Goal: Transaction & Acquisition: Purchase product/service

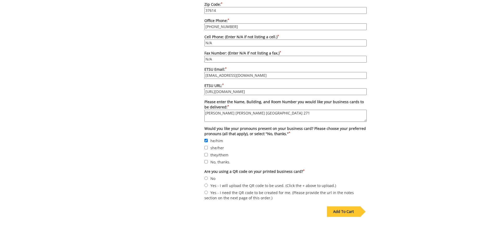
scroll to position [445, 0]
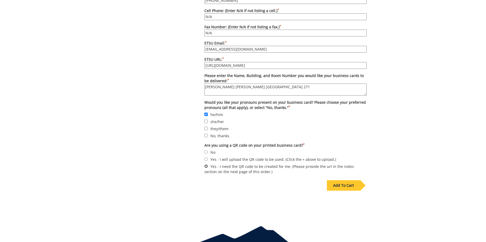
click at [205, 164] on input "Yes - I need the QR code to be created for me. (Please provide the url in the n…" at bounding box center [205, 165] width 3 height 3
radio input "true"
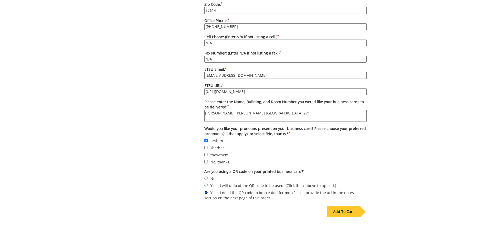
scroll to position [465, 0]
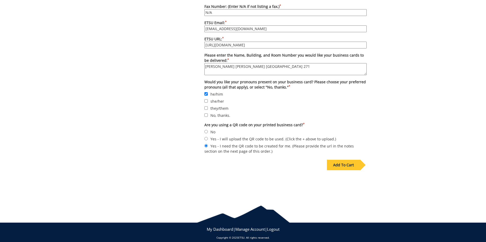
click at [347, 160] on div "Add To Cart" at bounding box center [343, 165] width 33 height 10
click at [339, 160] on div "Add To Cart" at bounding box center [343, 165] width 33 height 10
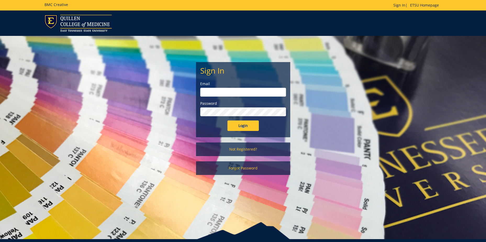
type input "[EMAIL_ADDRESS][DOMAIN_NAME]"
click at [239, 129] on input "Login" at bounding box center [242, 125] width 31 height 10
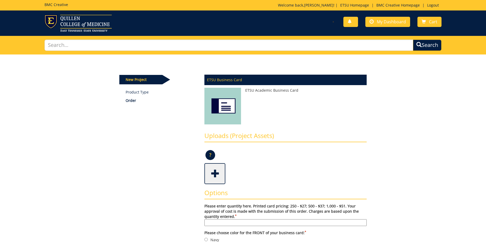
click at [226, 108] on img at bounding box center [222, 107] width 37 height 39
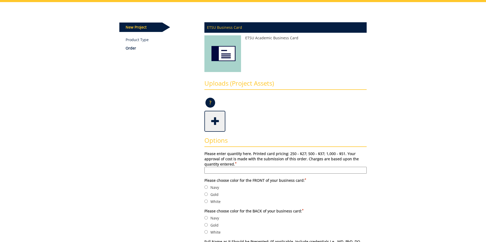
scroll to position [79, 0]
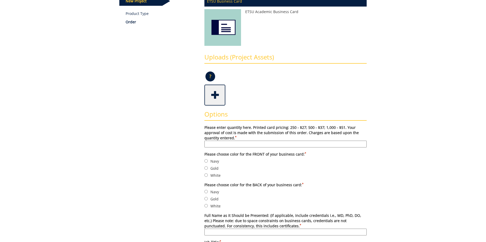
click at [222, 143] on input "Please enter quantity here. Printed card pricing: 250 - $27; 500 - $37; 1,000 -…" at bounding box center [285, 144] width 162 height 7
type input "500"
click at [206, 168] on input "Gold" at bounding box center [205, 167] width 3 height 3
radio input "true"
click at [205, 193] on input "Navy" at bounding box center [205, 191] width 3 height 3
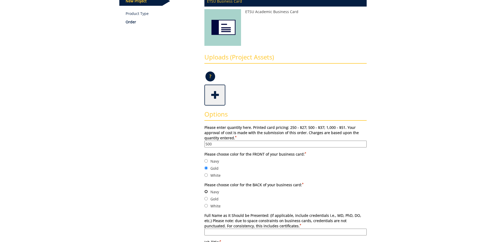
radio input "true"
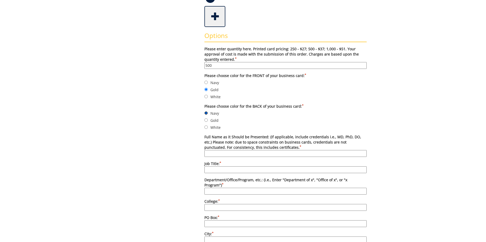
scroll to position [183, 0]
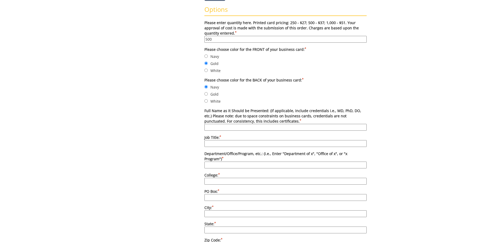
click at [211, 124] on input "Full Name as it Should be Presented: (if applicable, include credentials i.e., …" at bounding box center [285, 127] width 162 height 7
type input "josh Robinson"
click at [211, 141] on input "Job Title: *" at bounding box center [285, 143] width 162 height 7
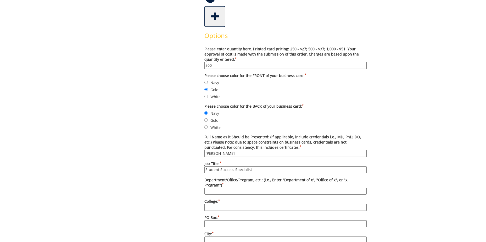
type input "Student Success Specialist"
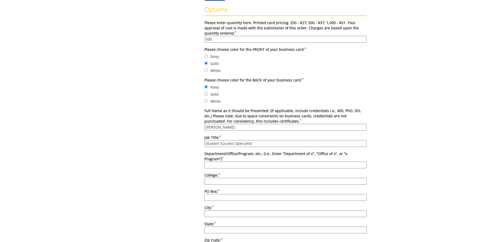
scroll to position [209, 0]
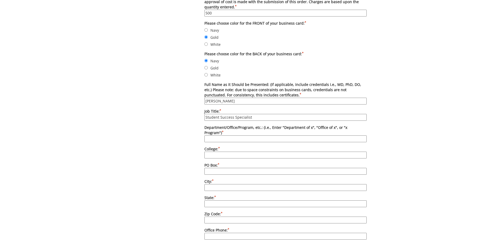
click at [212, 152] on input "College: *" at bounding box center [285, 155] width 162 height 7
type input "Mary V. Jordan Center"
click at [220, 135] on input "Department/Office/Program, etc.: (i.e., Enter "Department of x", "Office of x",…" at bounding box center [285, 138] width 162 height 7
paste input "Student Life and Enrollment"
type input "Student Life and Enrollment"
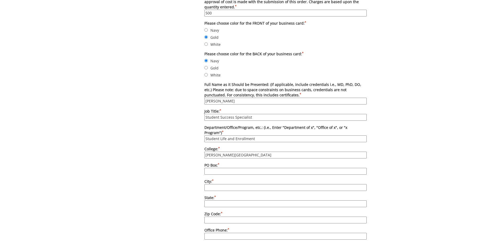
click at [215, 168] on input "PO Box: *" at bounding box center [285, 171] width 162 height 7
type input "70705"
click at [218, 184] on input "City: *" at bounding box center [285, 187] width 162 height 7
type input "Johnson City"
type input "TN"
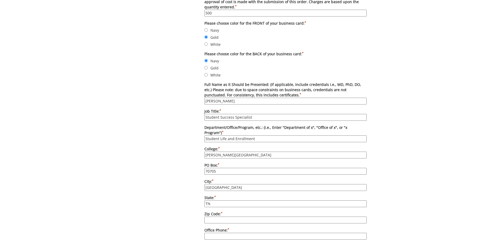
type input "37614"
type input "423-439-4144"
type input "N/A"
type input "robinsonja2@etsu.edu"
type input "https://www.etsu.edu/students/jordan/"
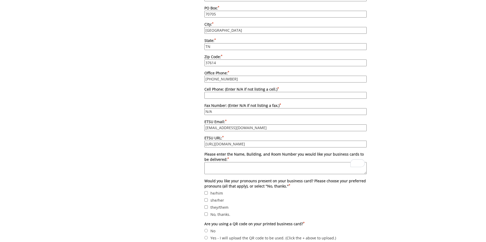
scroll to position [393, 0]
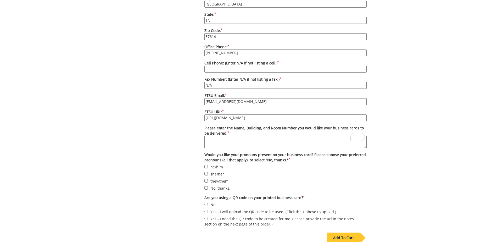
click at [216, 136] on textarea "Please enter the Name, Building, and Room Number you would like your business c…" at bounding box center [285, 142] width 162 height 12
paste textarea "DP Culp Student Center Room 271"
click at [206, 136] on textarea "DP Culp Student Center Room 271" at bounding box center [285, 142] width 162 height 12
type textarea "Josh Robinson DP Culp Student Center Room 271"
click at [205, 165] on input "he/him" at bounding box center [205, 166] width 3 height 3
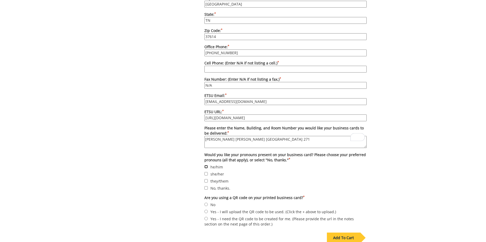
checkbox input "true"
click at [205, 217] on input "Yes - I need the QR code to be created for me. (Please provide the url in the n…" at bounding box center [205, 218] width 3 height 3
radio input "true"
click at [344, 234] on div "Add To Cart" at bounding box center [343, 237] width 33 height 10
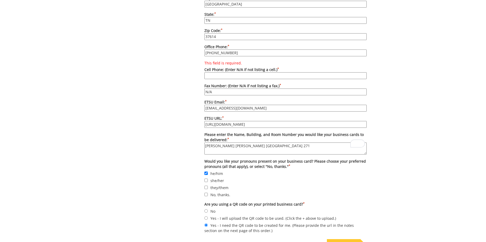
click at [211, 72] on input "This field is required. Cell Phone: (Enter N/A if not listing a cell.) *" at bounding box center [285, 75] width 162 height 7
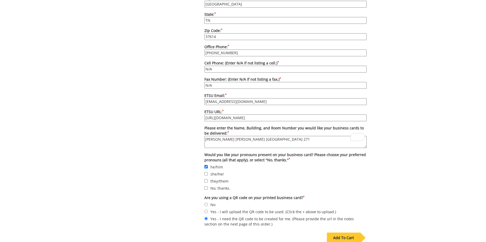
type input "N/A"
click at [347, 233] on div "Add To Cart" at bounding box center [343, 237] width 33 height 10
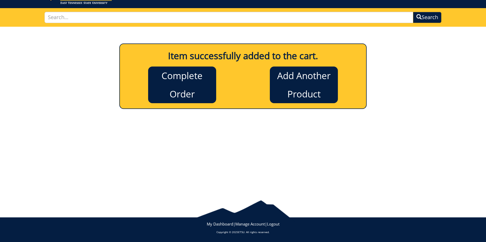
scroll to position [28, 0]
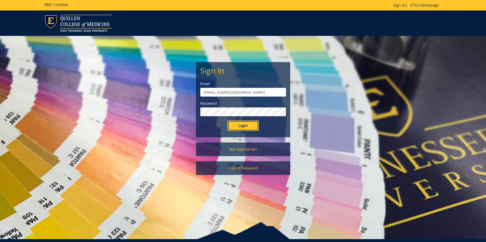
click at [243, 126] on input "Login" at bounding box center [242, 125] width 31 height 10
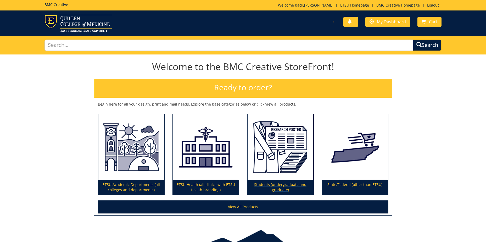
scroll to position [30, 0]
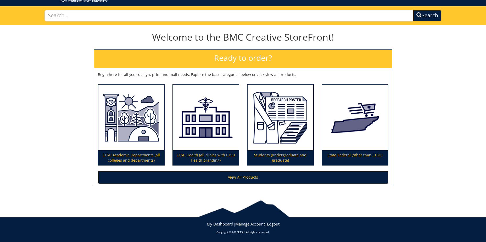
click at [236, 178] on link "View All Products" at bounding box center [243, 177] width 291 height 13
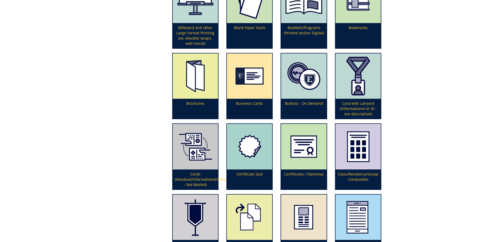
scroll to position [288, 0]
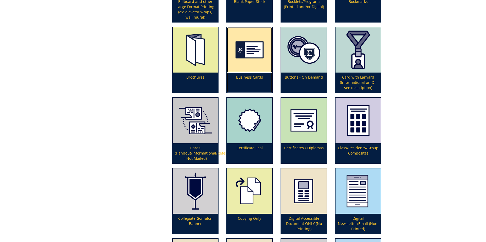
click at [243, 53] on img at bounding box center [249, 49] width 45 height 45
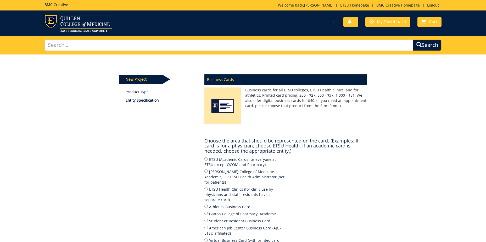
scroll to position [26, 0]
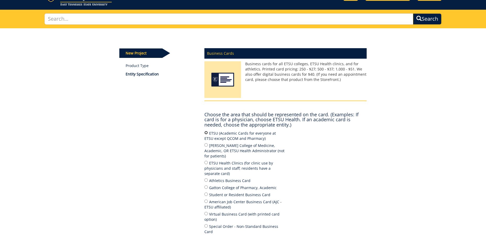
click at [207, 133] on input "ETSU (Academic Cards for everyone at ETSU except QCOM and Pharmacy)" at bounding box center [205, 132] width 3 height 3
radio input "true"
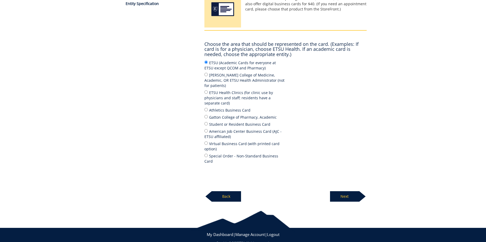
click at [344, 191] on p "Next" at bounding box center [344, 196] width 29 height 10
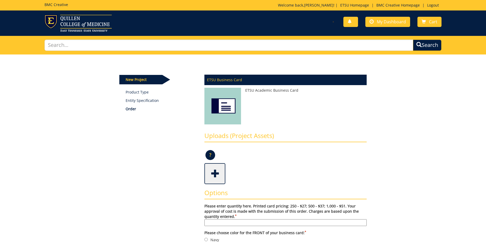
click at [315, 5] on p "Welcome back, [PERSON_NAME] ! | ETSU Homepage | BMC Creative Homepage | Logout" at bounding box center [360, 5] width 164 height 5
click at [325, 6] on link "[PERSON_NAME]" at bounding box center [318, 5] width 29 height 5
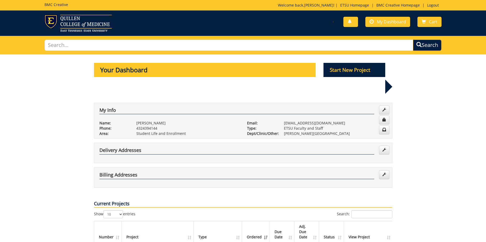
click at [183, 131] on p "Student Life and Enrollment" at bounding box center [187, 133] width 103 height 5
drag, startPoint x: 185, startPoint y: 117, endPoint x: 136, endPoint y: 116, distance: 48.7
click at [136, 131] on div "Student Life and Enrollment" at bounding box center [187, 133] width 111 height 5
copy p "Student Life and Enrollment"
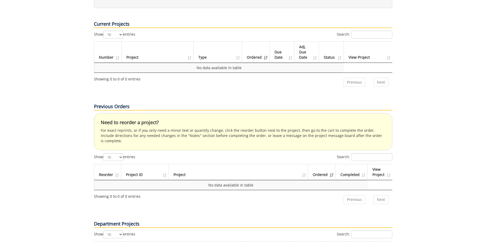
scroll to position [337, 0]
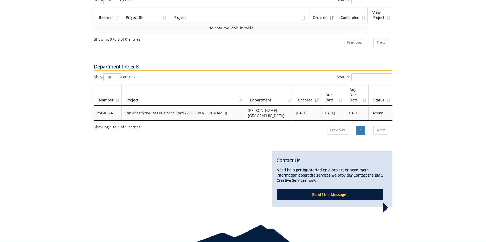
click at [112, 105] on td "260485-A" at bounding box center [107, 112] width 27 height 15
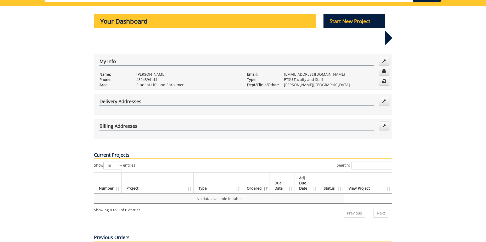
scroll to position [0, 0]
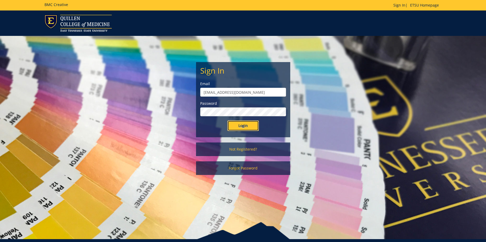
click at [242, 128] on input "Login" at bounding box center [242, 125] width 31 height 10
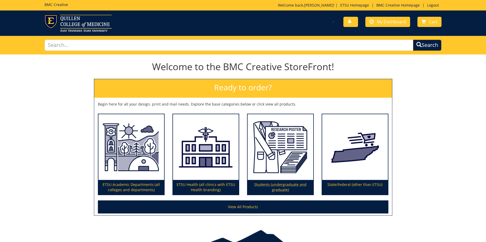
scroll to position [30, 0]
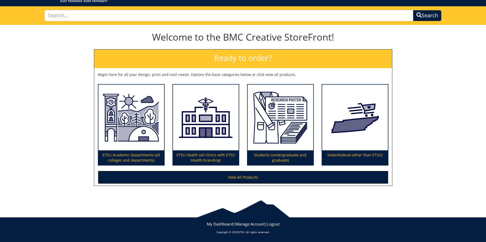
click at [259, 182] on link "View All Products" at bounding box center [243, 177] width 291 height 13
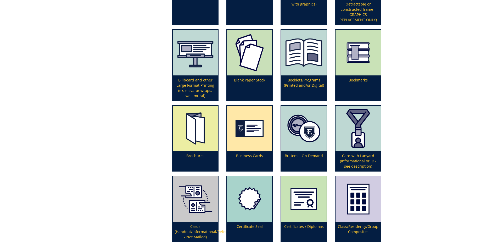
scroll to position [236, 0]
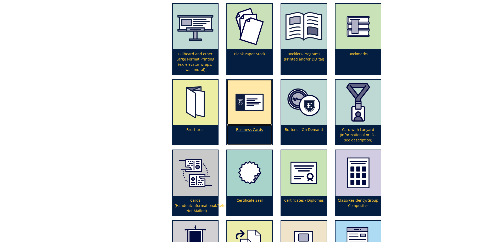
click at [237, 117] on img at bounding box center [249, 102] width 45 height 45
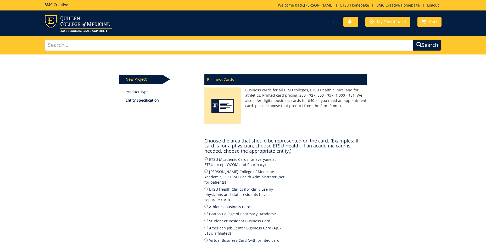
click at [205, 160] on input "ETSU (Academic Cards for everyone at ETSU except QCOM and Pharmacy)" at bounding box center [205, 158] width 3 height 3
radio input "true"
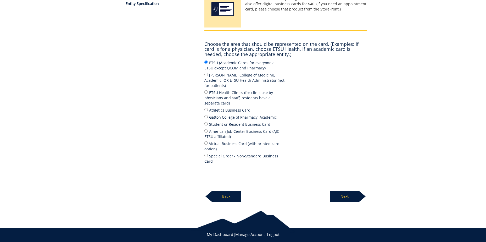
click at [344, 191] on p "Next" at bounding box center [344, 196] width 29 height 10
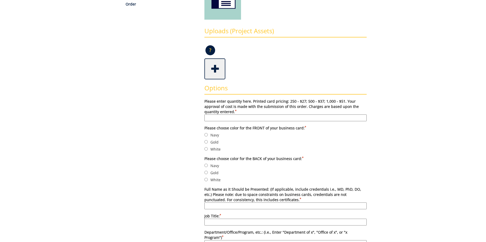
scroll to position [131, 0]
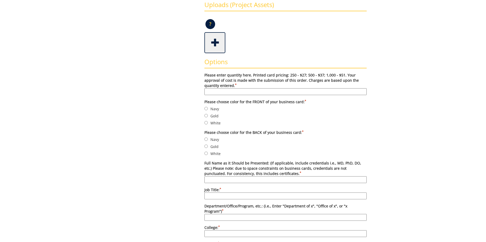
click at [217, 87] on label "Please enter quantity here. Printed card pricing: 250 - $27; 500 - $37; 1,000 -…" at bounding box center [285, 84] width 162 height 23
click at [217, 88] on input "Please enter quantity here. Printed card pricing: 250 - $27; 500 - $37; 1,000 -…" at bounding box center [285, 91] width 162 height 7
click at [219, 92] on input "Please enter quantity here. Printed card pricing: 250 - $27; 500 - $37; 1,000 -…" at bounding box center [285, 91] width 162 height 7
type input "500"
type input "[PERSON_NAME]"
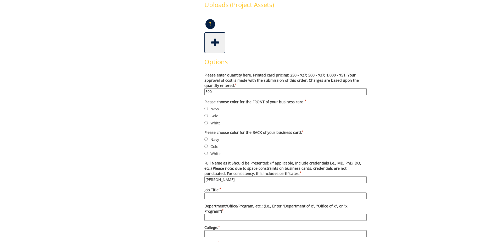
type input "Student Success Specialist"
type input "[PERSON_NAME][GEOGRAPHIC_DATA]"
type input "Student Life and Enrollment"
type input "70705"
type input "[GEOGRAPHIC_DATA]"
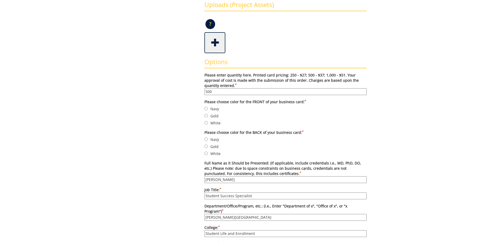
type input "TN"
type input "37614"
type input "[PHONE_NUMBER]"
type input "N/A"
type input "[EMAIL_ADDRESS][DOMAIN_NAME]"
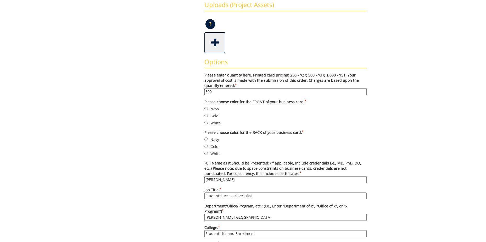
type input "[URL][DOMAIN_NAME]"
click at [206, 115] on input "Gold" at bounding box center [205, 115] width 3 height 3
radio input "true"
click at [206, 139] on input "Navy" at bounding box center [205, 138] width 3 height 3
radio input "true"
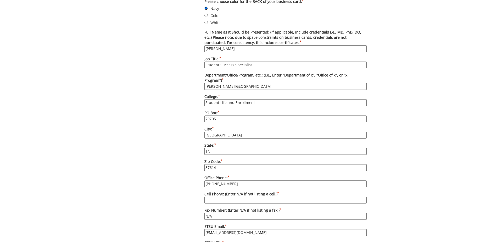
scroll to position [366, 0]
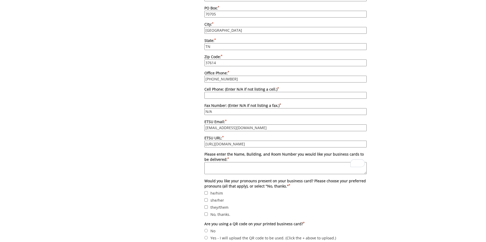
click at [212, 92] on input "Cell Phone: (Enter N/A if not listing a cell.) *" at bounding box center [285, 95] width 162 height 7
type input "N/A"
click at [230, 162] on textarea "Please enter the Name, Building, and Room Number you would like your business c…" at bounding box center [285, 168] width 162 height 12
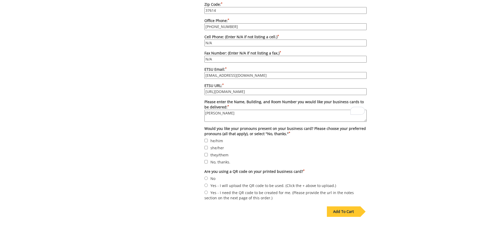
scroll to position [445, 0]
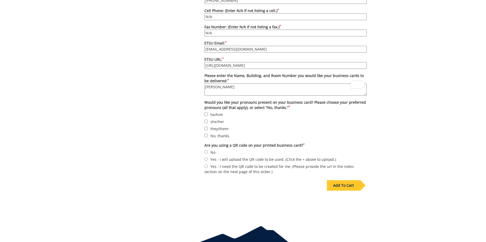
type textarea "[PERSON_NAME]"
click at [206, 113] on input "he/him" at bounding box center [205, 114] width 3 height 3
checkbox input "true"
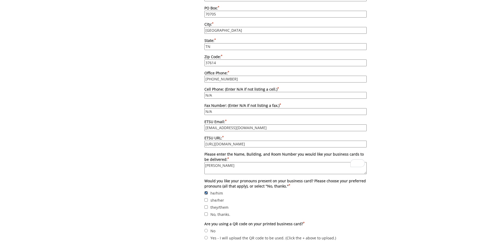
scroll to position [340, 0]
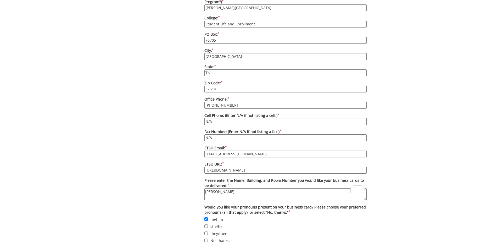
click at [246, 188] on textarea "[PERSON_NAME]" at bounding box center [285, 194] width 162 height 12
paste textarea "DP Culp Student Center Room 271"
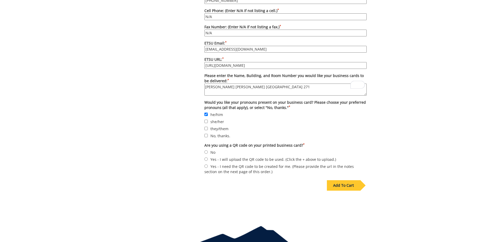
scroll to position [465, 0]
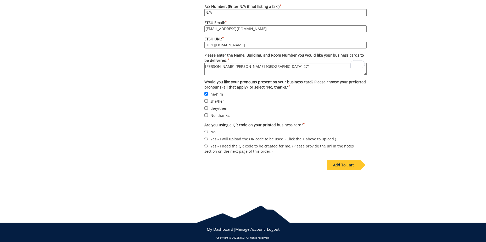
type textarea "[PERSON_NAME] [PERSON_NAME] [GEOGRAPHIC_DATA] 271"
click at [207, 144] on input "Yes - I need the QR code to be created for me. (Please provide the url in the n…" at bounding box center [205, 145] width 3 height 3
radio input "true"
click at [346, 163] on div "Add To Cart" at bounding box center [343, 165] width 33 height 10
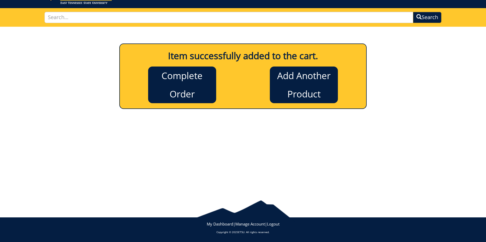
scroll to position [28, 0]
click at [192, 84] on link "Complete Order" at bounding box center [182, 84] width 68 height 37
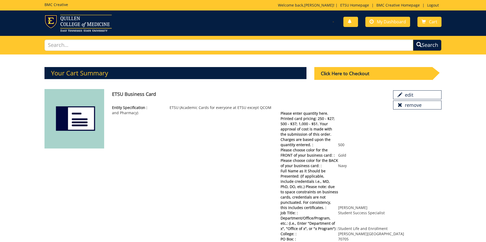
scroll to position [26, 0]
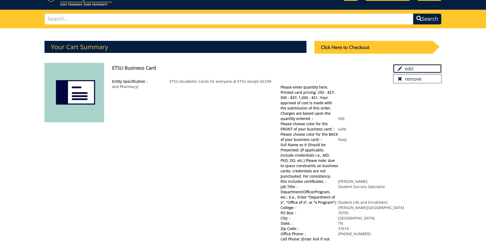
drag, startPoint x: 408, startPoint y: 69, endPoint x: 266, endPoint y: 19, distance: 151.1
click at [408, 69] on link "edit" at bounding box center [417, 68] width 48 height 9
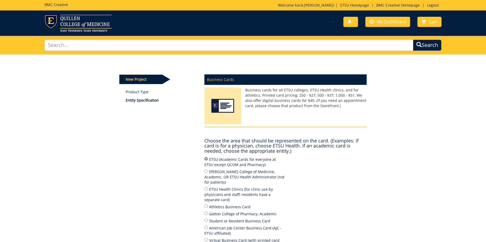
click at [205, 159] on input "ETSU (Academic Cards for everyone at ETSU except QCOM and Pharmacy)" at bounding box center [205, 158] width 3 height 3
radio input "true"
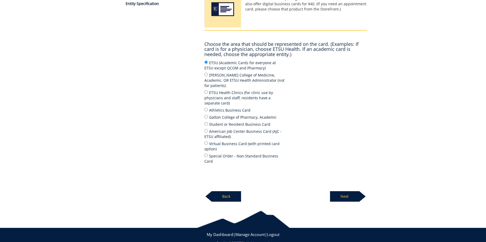
click at [345, 191] on p "Next" at bounding box center [344, 196] width 29 height 10
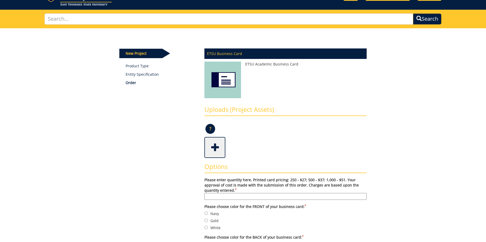
scroll to position [105, 0]
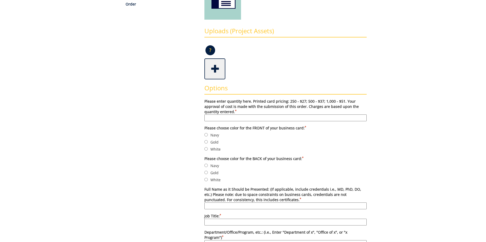
click at [211, 114] on label "Please enter quantity here. Printed card pricing: 250 - $27; 500 - $37; 1,000 -…" at bounding box center [285, 110] width 162 height 23
click at [211, 114] on input "Please enter quantity here. Printed card pricing: 250 - $27; 500 - $37; 1,000 -…" at bounding box center [285, 117] width 162 height 7
click at [212, 117] on input "Please enter quantity here. Printed card pricing: 250 - $27; 500 - $37; 1,000 -…" at bounding box center [285, 117] width 162 height 7
type input "500"
type input "[PERSON_NAME]"
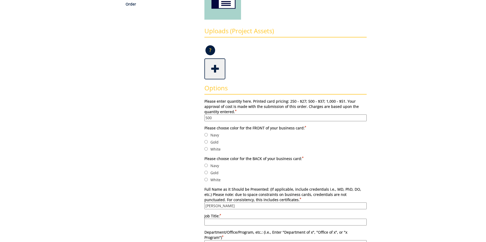
type input "Student Success Specialist"
type input "[PERSON_NAME][GEOGRAPHIC_DATA]"
type input "Student Life and Enrollment"
type input "70705"
type input "[GEOGRAPHIC_DATA]"
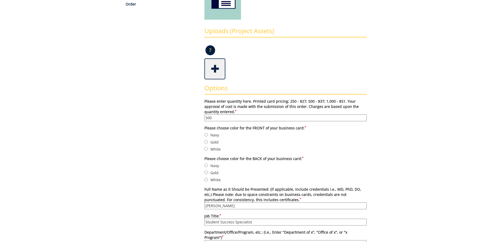
type input "TN"
type input "37614"
type input "[PHONE_NUMBER]"
type input "N/A"
type input "[EMAIL_ADDRESS][DOMAIN_NAME]"
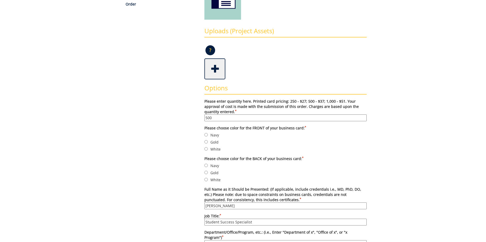
type input "[URL][DOMAIN_NAME]"
click at [207, 207] on input "[PERSON_NAME]" at bounding box center [285, 205] width 162 height 7
type input "[PERSON_NAME]"
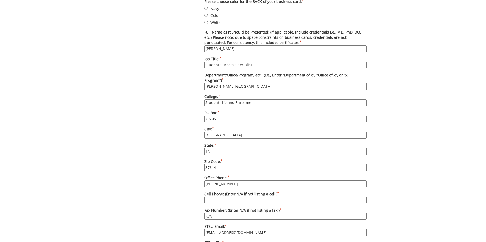
scroll to position [288, 0]
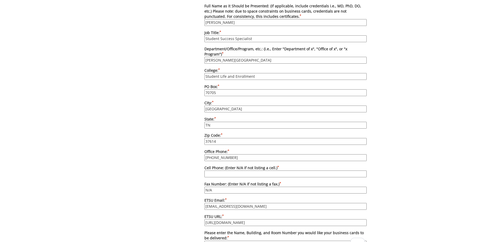
click at [215, 170] on input "Cell Phone: (Enter N/A if not listing a cell.) *" at bounding box center [285, 173] width 162 height 7
type input "N/A"
click at [206, 203] on input "robinsonja2@etsu.edu" at bounding box center [285, 206] width 162 height 7
drag, startPoint x: 225, startPoint y: 201, endPoint x: 221, endPoint y: 201, distance: 3.1
click at [221, 203] on input "Robinsonja2@etsu.edu" at bounding box center [285, 206] width 162 height 7
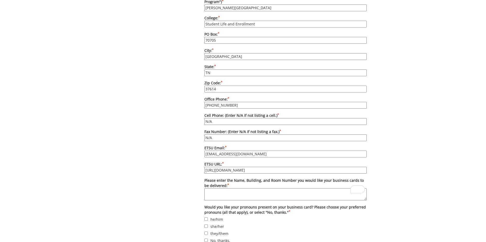
scroll to position [366, 0]
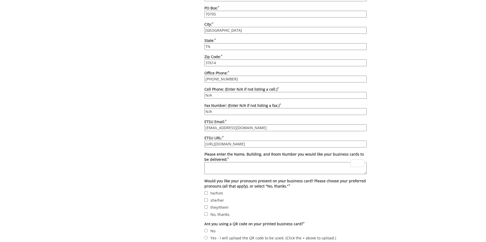
type input "[EMAIL_ADDRESS][DOMAIN_NAME]"
click at [206, 191] on input "he/him" at bounding box center [205, 192] width 3 height 3
checkbox input "true"
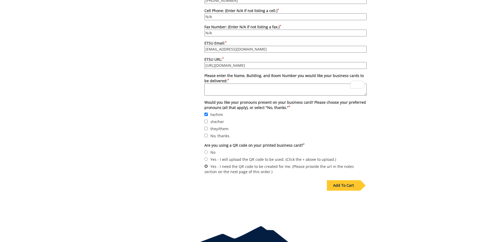
click at [205, 164] on input "Yes - I need the QR code to be created for me. (Please provide the url in the n…" at bounding box center [205, 165] width 3 height 3
radio input "true"
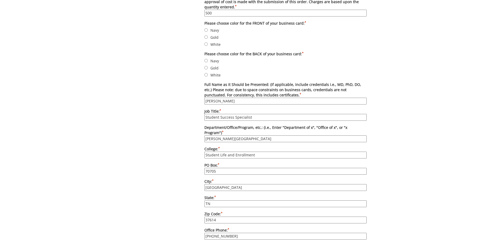
scroll to position [157, 0]
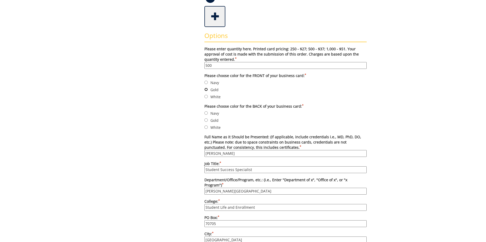
click at [206, 89] on input "Gold" at bounding box center [205, 89] width 3 height 3
radio input "true"
click at [206, 113] on input "Navy" at bounding box center [205, 112] width 3 height 3
radio input "true"
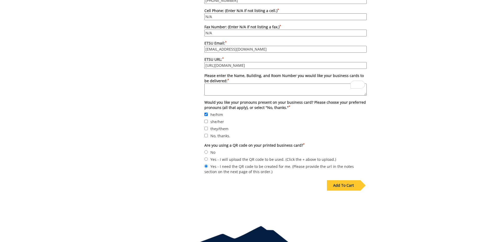
scroll to position [465, 0]
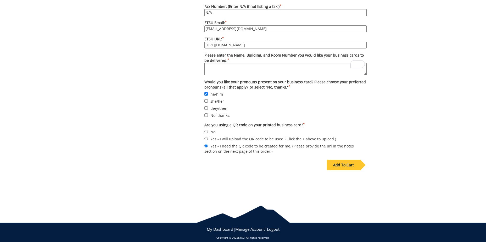
click at [215, 63] on textarea "Please enter the Name, Building, and Room Number you would like your business c…" at bounding box center [285, 69] width 162 height 12
click at [240, 63] on textarea "[PERSON_NAME]" at bounding box center [285, 69] width 162 height 12
paste textarea "DP Culp Student Center Room 271"
type textarea "Josh Robinson DP Culp Student Center Room 271"
click at [345, 160] on div "Add To Cart" at bounding box center [343, 165] width 33 height 10
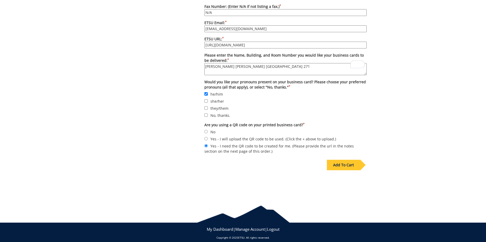
scroll to position [28, 0]
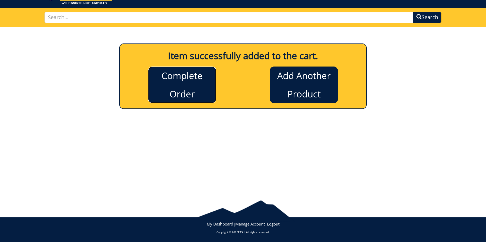
click at [181, 87] on link "Complete Order" at bounding box center [182, 84] width 68 height 37
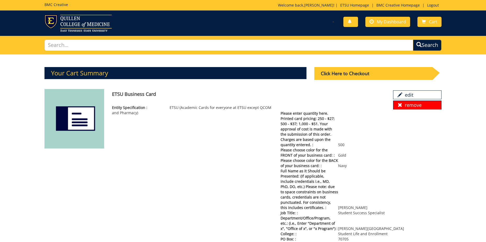
click at [411, 106] on link "remove" at bounding box center [417, 105] width 48 height 9
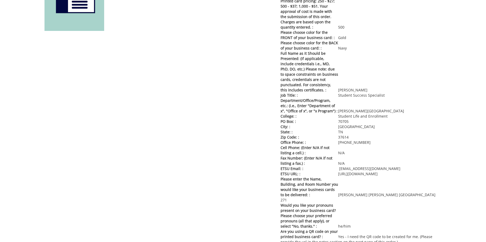
scroll to position [144, 0]
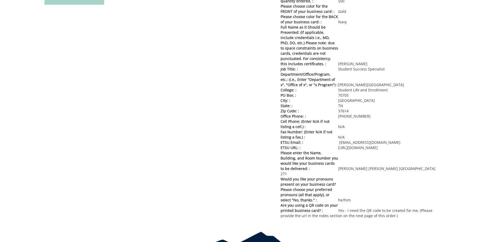
click at [394, 148] on p "ETSU URL: : https://www.etsu.edu/students/jordan/" at bounding box center [361, 147] width 161 height 5
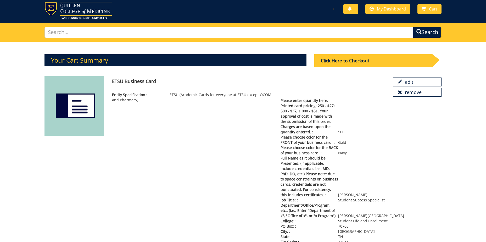
scroll to position [0, 0]
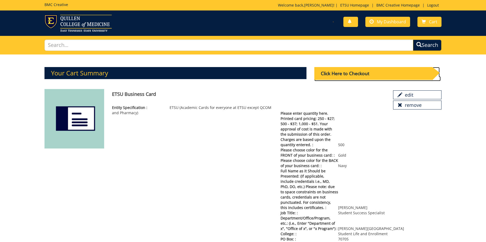
click at [343, 74] on div "Click Here to Checkout" at bounding box center [373, 73] width 118 height 13
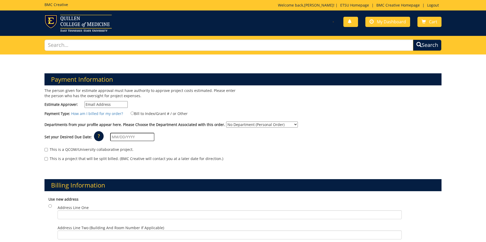
click at [108, 104] on input "Estimate Approver:" at bounding box center [106, 104] width 43 height 7
click at [91, 104] on input "Estimate Approver:" at bounding box center [106, 104] width 43 height 7
type input "maturo@etsu.edu"
click at [281, 124] on select "No Department (Personal Order) Mary V. Jordan Center" at bounding box center [262, 124] width 72 height 6
select select "289"
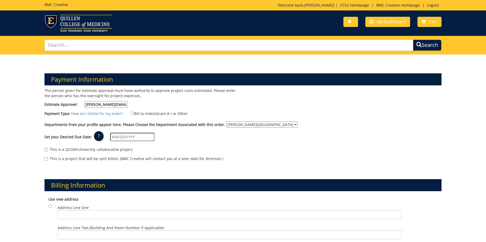
click at [226, 121] on select "No Department (Personal Order) Mary V. Jordan Center" at bounding box center [262, 124] width 72 height 6
click at [118, 136] on input "text" at bounding box center [132, 137] width 44 height 8
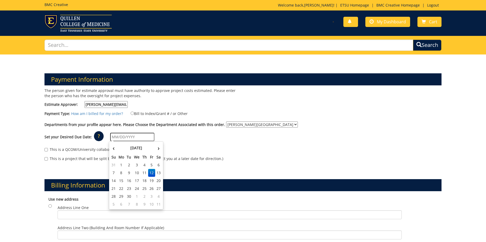
click at [153, 174] on td "12" at bounding box center [151, 173] width 7 height 8
type input "09/12/2025"
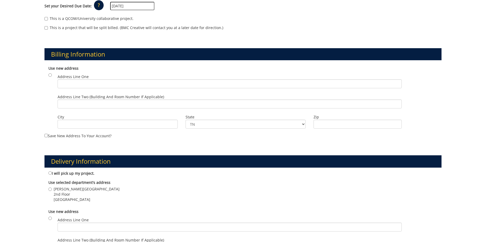
scroll to position [157, 0]
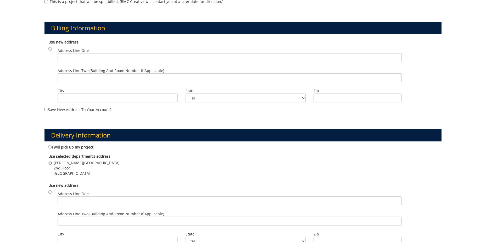
click at [51, 164] on input "D.P. Culp Student Center 2nd Floor Johnson City , TN 37601" at bounding box center [49, 162] width 3 height 3
radio input "true"
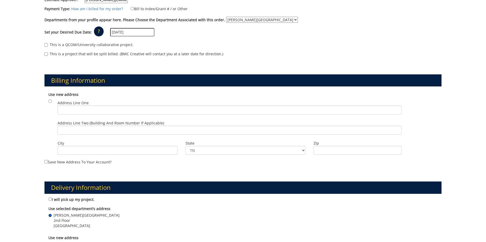
scroll to position [131, 0]
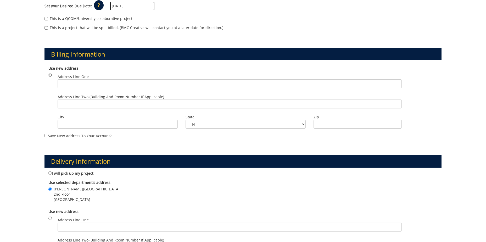
click at [49, 76] on input "radio" at bounding box center [49, 74] width 3 height 3
radio input "true"
click at [49, 76] on input "radio" at bounding box center [49, 74] width 3 height 3
click at [49, 75] on input "radio" at bounding box center [49, 74] width 3 height 3
click at [50, 74] on input "radio" at bounding box center [49, 74] width 3 height 3
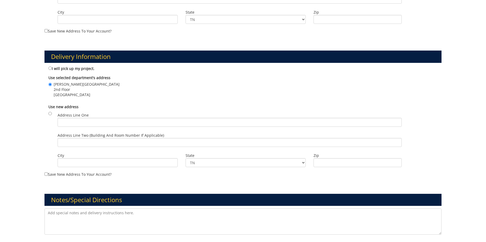
scroll to position [336, 0]
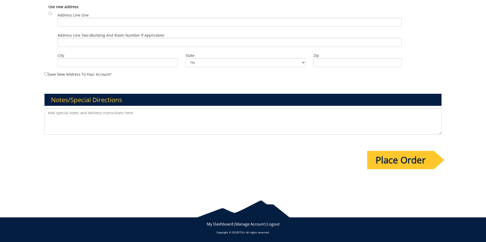
click at [49, 109] on textarea at bounding box center [242, 121] width 397 height 26
paste textarea "https://etsu.campus.eab.com/pal/CqrlaCuiPL"
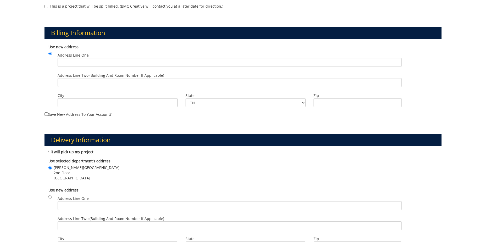
scroll to position [257, 0]
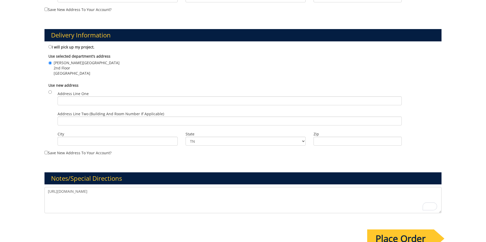
type textarea "https://etsu.campus.eab.com/pal/CqrlaCuiPL"
click at [399, 236] on input "Place Order" at bounding box center [400, 238] width 67 height 18
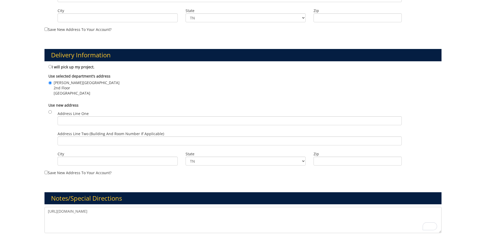
scroll to position [0, 0]
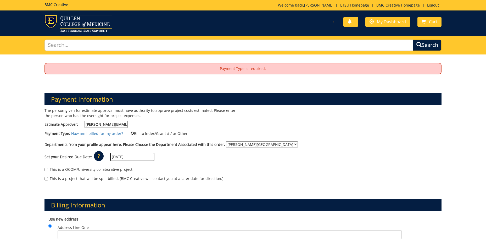
click at [131, 133] on input "Bill to Index/Grant # / or Other" at bounding box center [132, 132] width 3 height 3
radio input "true"
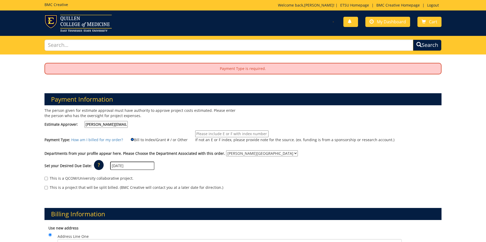
click at [131, 140] on input "Bill to Index/Grant # / or Other" at bounding box center [132, 139] width 3 height 3
click at [203, 131] on input "If not an E or F index, please provide note for the source. (ex. funding is fro…" at bounding box center [231, 133] width 73 height 7
click at [199, 135] on input "If not an E or F index, please provide note for the source. (ex. funding is fro…" at bounding box center [231, 133] width 73 height 7
click at [204, 133] on input "If not an E or F index, please provide note for the source. (ex. funding is fro…" at bounding box center [231, 133] width 73 height 7
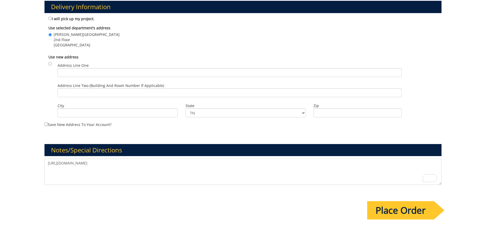
scroll to position [340, 0]
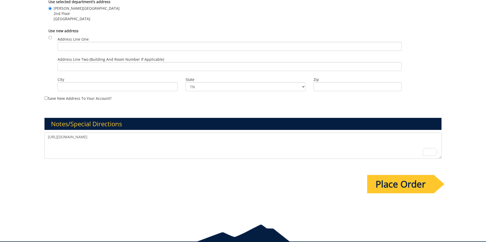
type input "E15055"
click at [400, 186] on input "Place Order" at bounding box center [400, 184] width 67 height 18
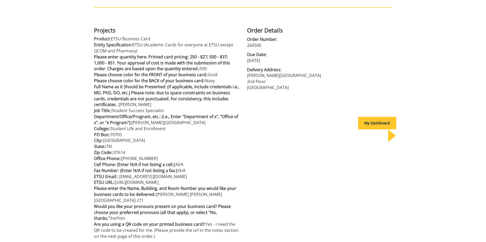
scroll to position [64, 0]
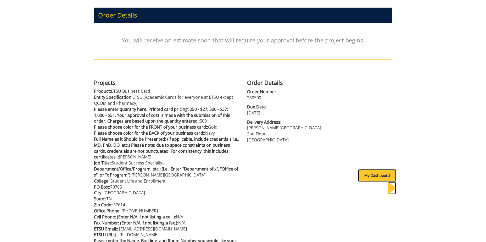
click at [370, 174] on div "My Dashboard" at bounding box center [377, 175] width 38 height 13
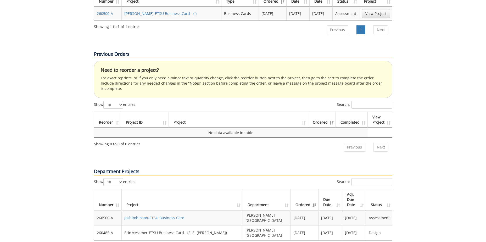
scroll to position [288, 0]
